Goal: Task Accomplishment & Management: Manage account settings

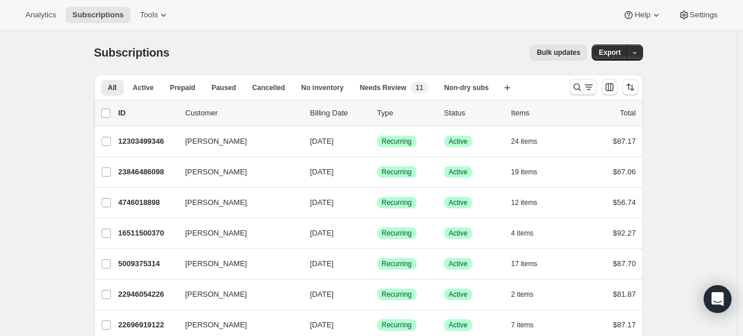
click at [583, 91] on icon "Search and filter results" at bounding box center [577, 87] width 12 height 12
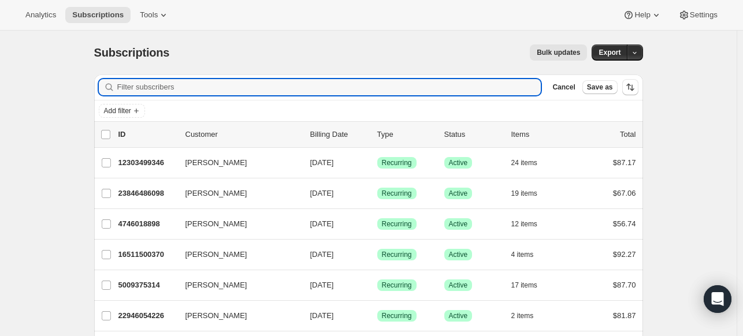
paste input "[EMAIL_ADDRESS][DOMAIN_NAME]"
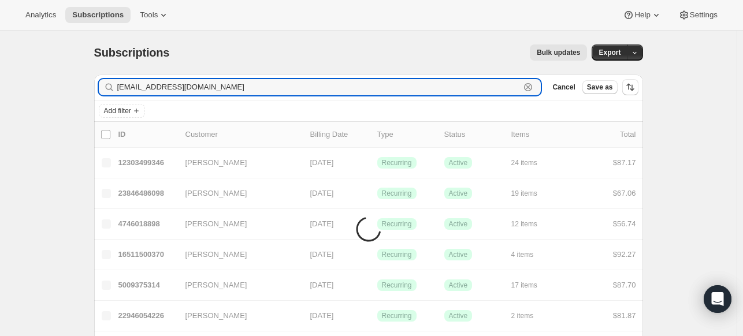
type input "[EMAIL_ADDRESS][DOMAIN_NAME]"
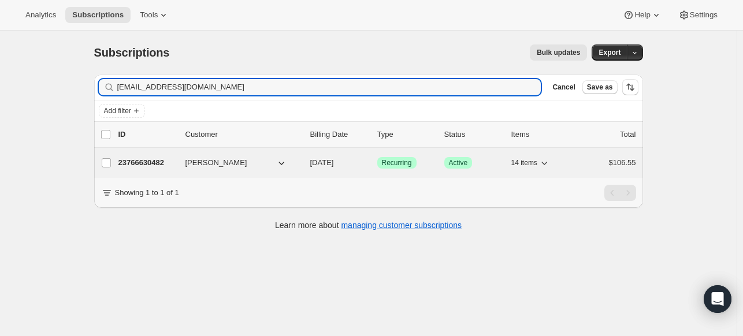
click at [155, 161] on p "23766630482" at bounding box center [147, 163] width 58 height 12
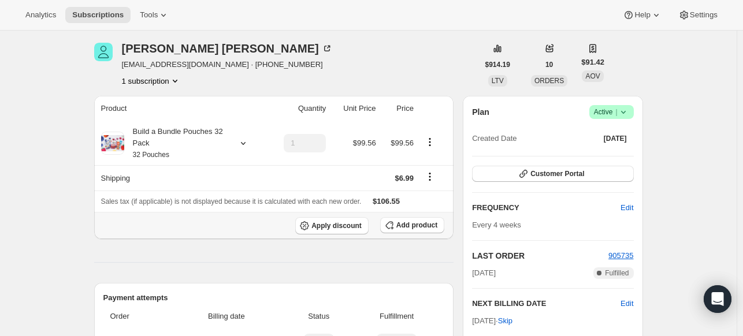
scroll to position [42, 0]
click at [442, 223] on button "Add product" at bounding box center [412, 225] width 64 height 16
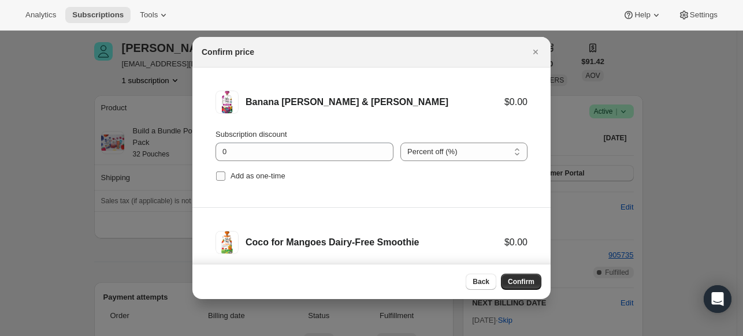
click at [230, 175] on span "Add as one-time" at bounding box center [257, 176] width 55 height 9
click at [225, 175] on input "Add as one-time" at bounding box center [220, 176] width 9 height 9
checkbox input "true"
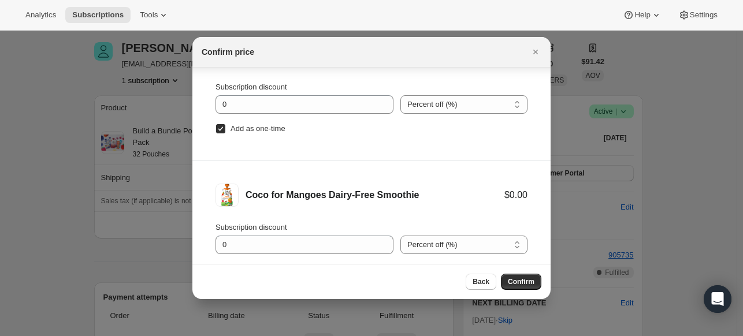
scroll to position [43, 0]
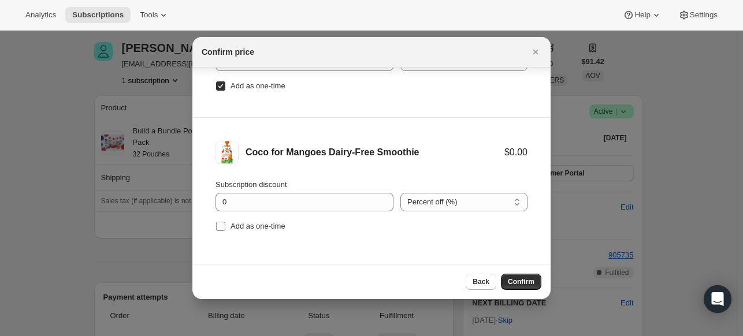
click at [216, 230] on span ":re3:" at bounding box center [220, 226] width 10 height 10
click at [216, 230] on input "Add as one-time" at bounding box center [220, 226] width 9 height 9
checkbox input "true"
click at [518, 279] on span "Confirm" at bounding box center [521, 281] width 27 height 9
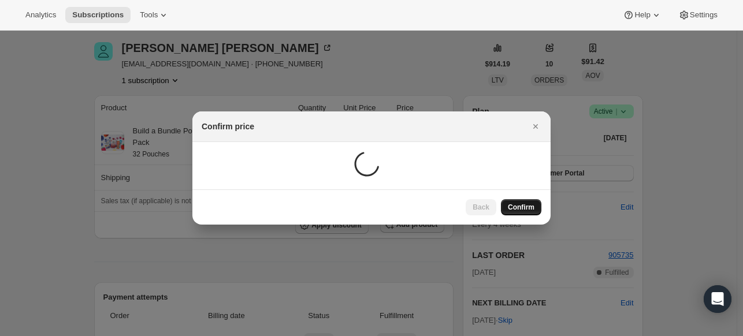
scroll to position [42, 0]
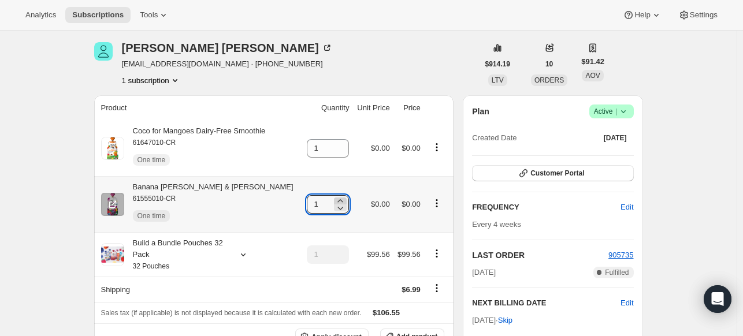
click at [336, 202] on icon at bounding box center [340, 201] width 12 height 12
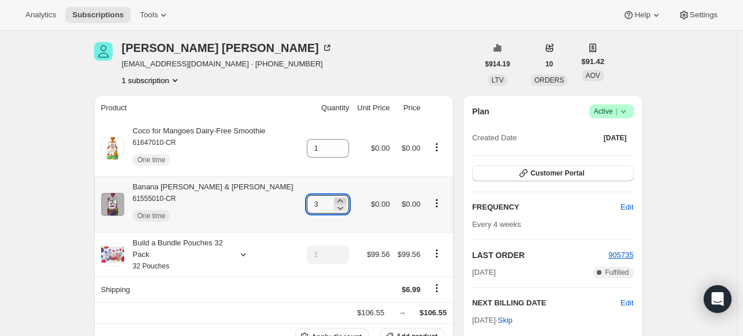
click at [336, 202] on icon at bounding box center [340, 201] width 12 height 12
click at [334, 211] on icon at bounding box center [340, 208] width 12 height 12
type input "3"
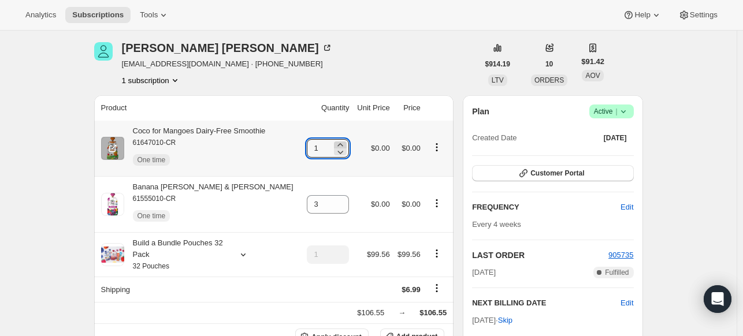
click at [337, 145] on icon at bounding box center [340, 145] width 12 height 12
type input "3"
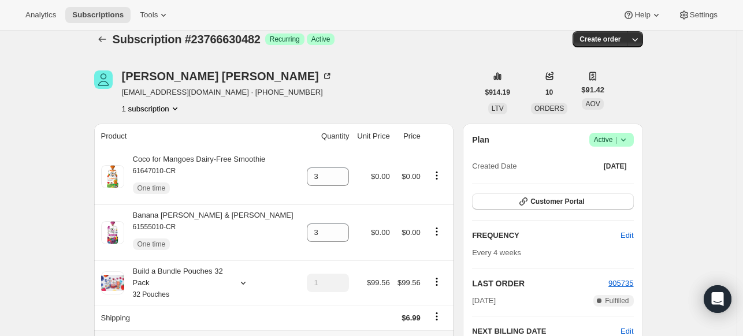
scroll to position [0, 0]
